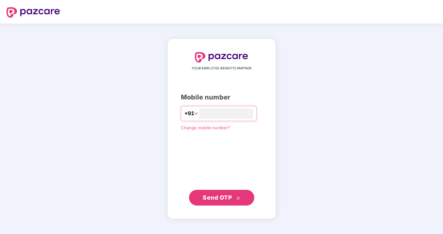
type input "**********"
click at [207, 198] on span "Send OTP" at bounding box center [217, 197] width 29 height 7
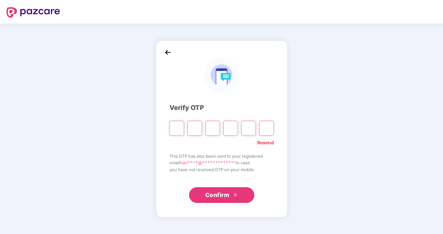
type input "*"
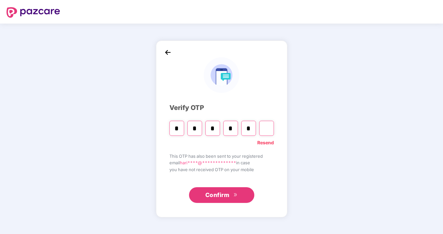
type input "*"
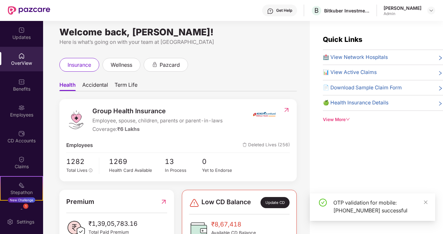
scroll to position [7, 0]
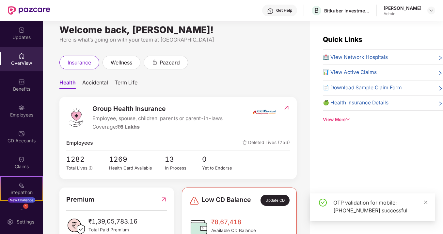
click at [15, 59] on div "OverView" at bounding box center [21, 59] width 43 height 25
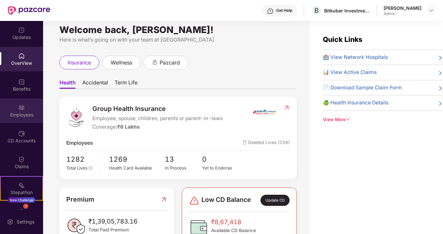
click at [29, 111] on div "Employees" at bounding box center [21, 110] width 43 height 25
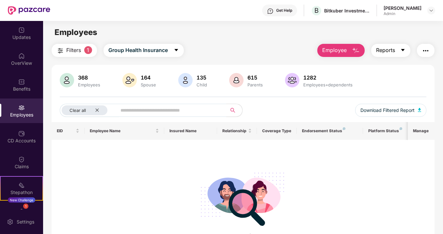
click at [388, 45] on button "Reports" at bounding box center [391, 50] width 39 height 13
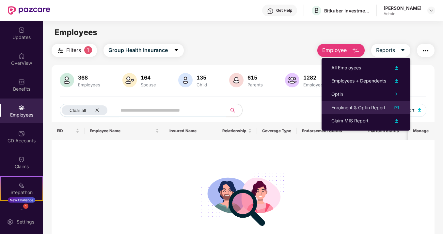
click at [392, 109] on div at bounding box center [394, 108] width 14 height 8
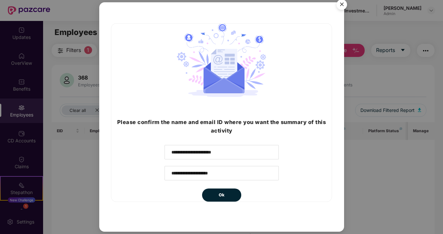
click at [340, 6] on img "Close" at bounding box center [342, 5] width 18 height 18
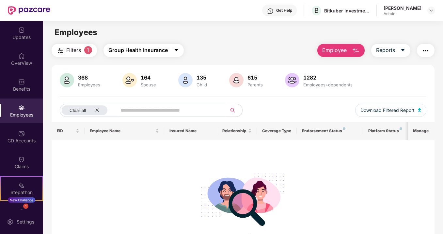
click at [147, 48] on span "Group Health Insurance" at bounding box center [137, 50] width 59 height 8
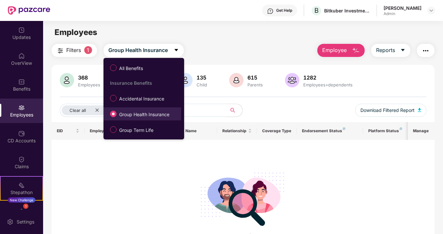
click at [129, 115] on span "Group Health Insurance" at bounding box center [145, 114] width 56 height 7
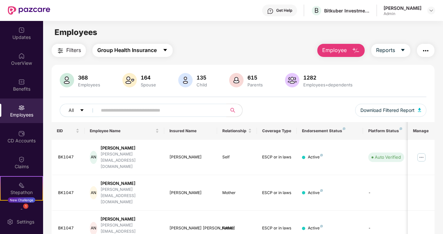
click at [126, 47] on span "Group Health Insurance" at bounding box center [126, 50] width 59 height 8
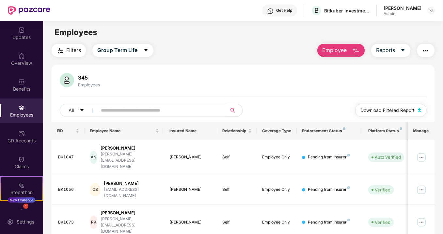
click at [387, 112] on span "Download Filtered Report" at bounding box center [388, 110] width 54 height 7
